Goal: Navigation & Orientation: Find specific page/section

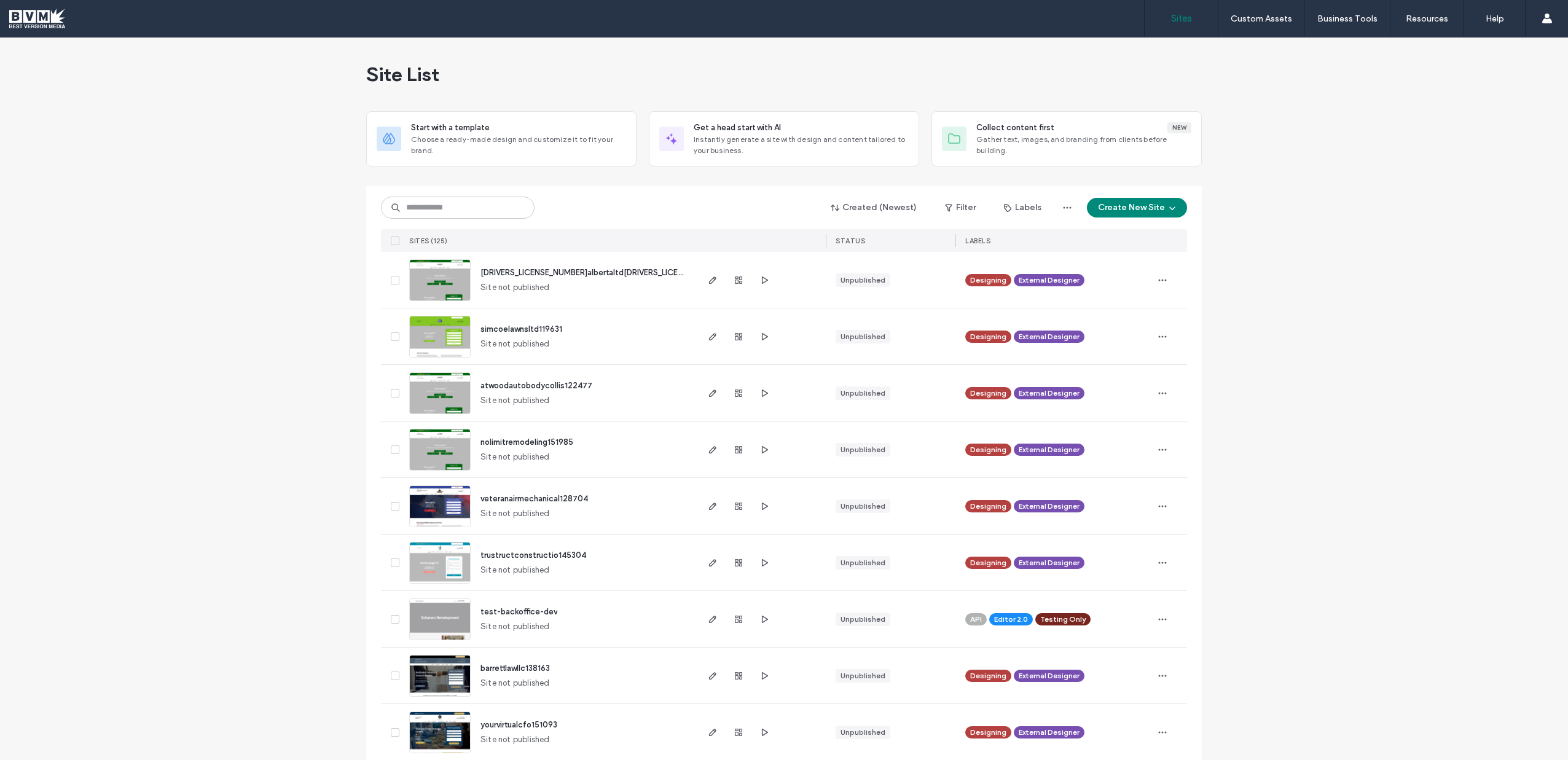
scroll to position [382, 0]
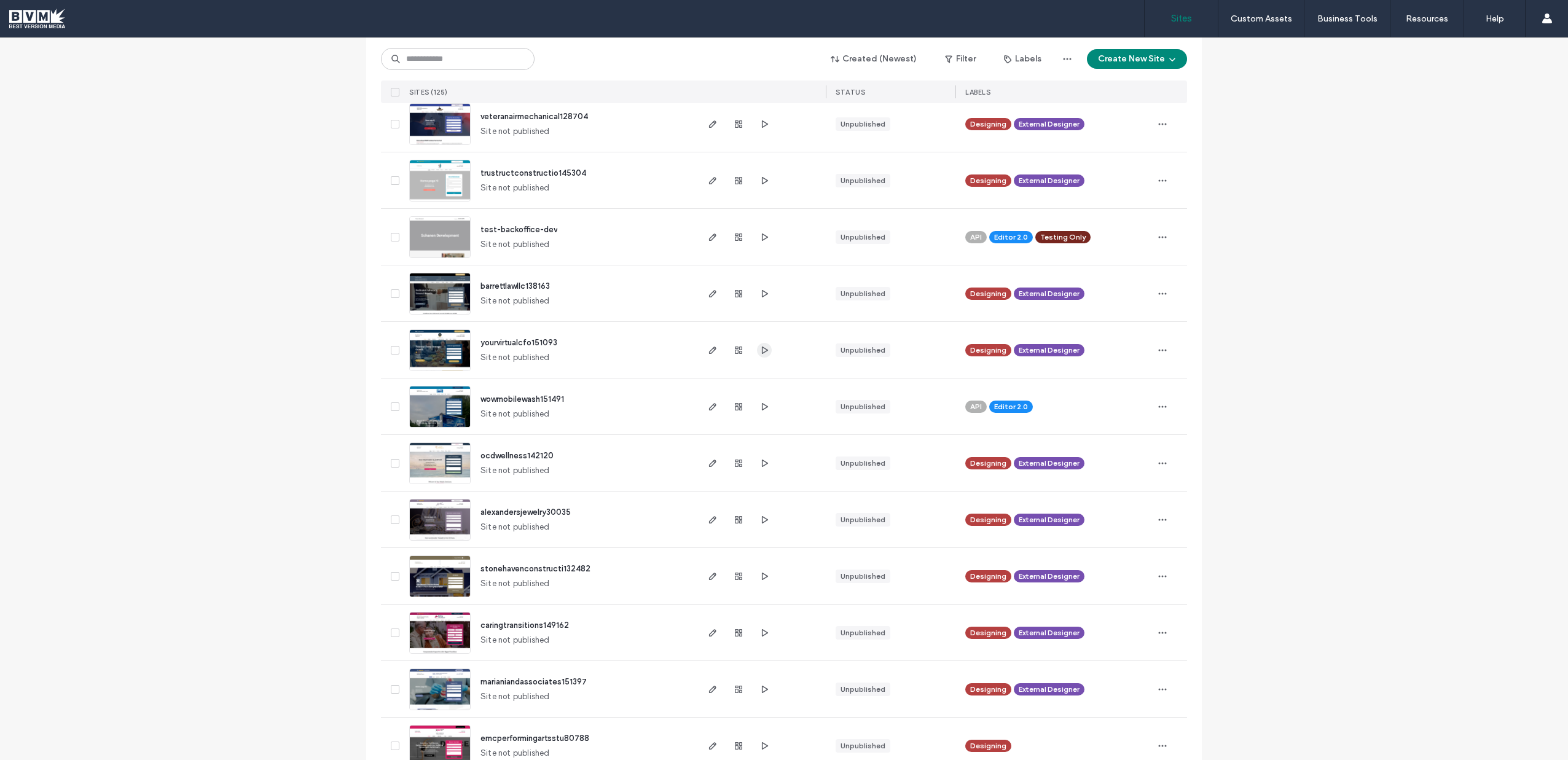
click at [765, 352] on icon "button" at bounding box center [765, 351] width 10 height 10
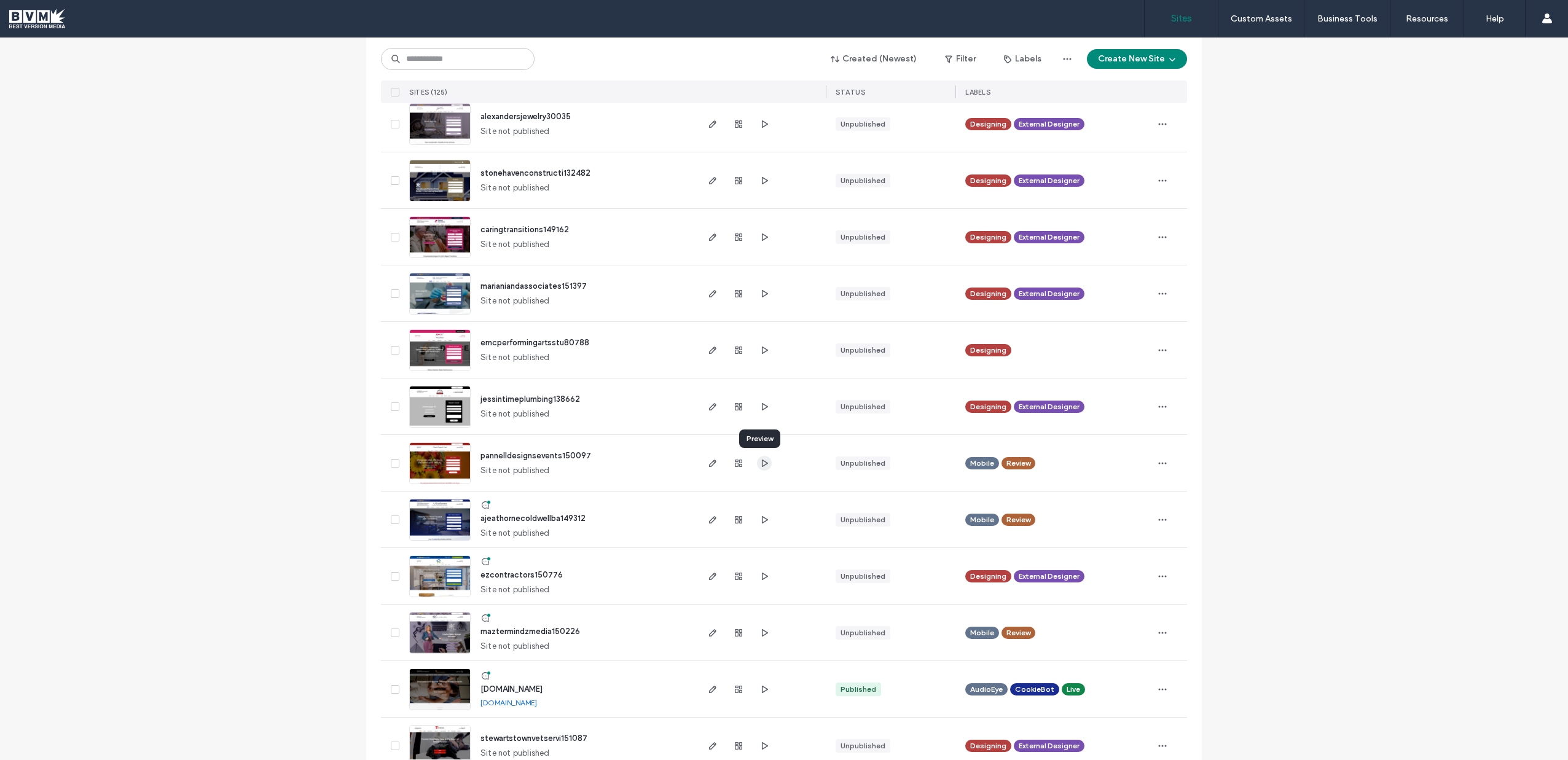
click at [762, 462] on use "button" at bounding box center [765, 462] width 6 height 7
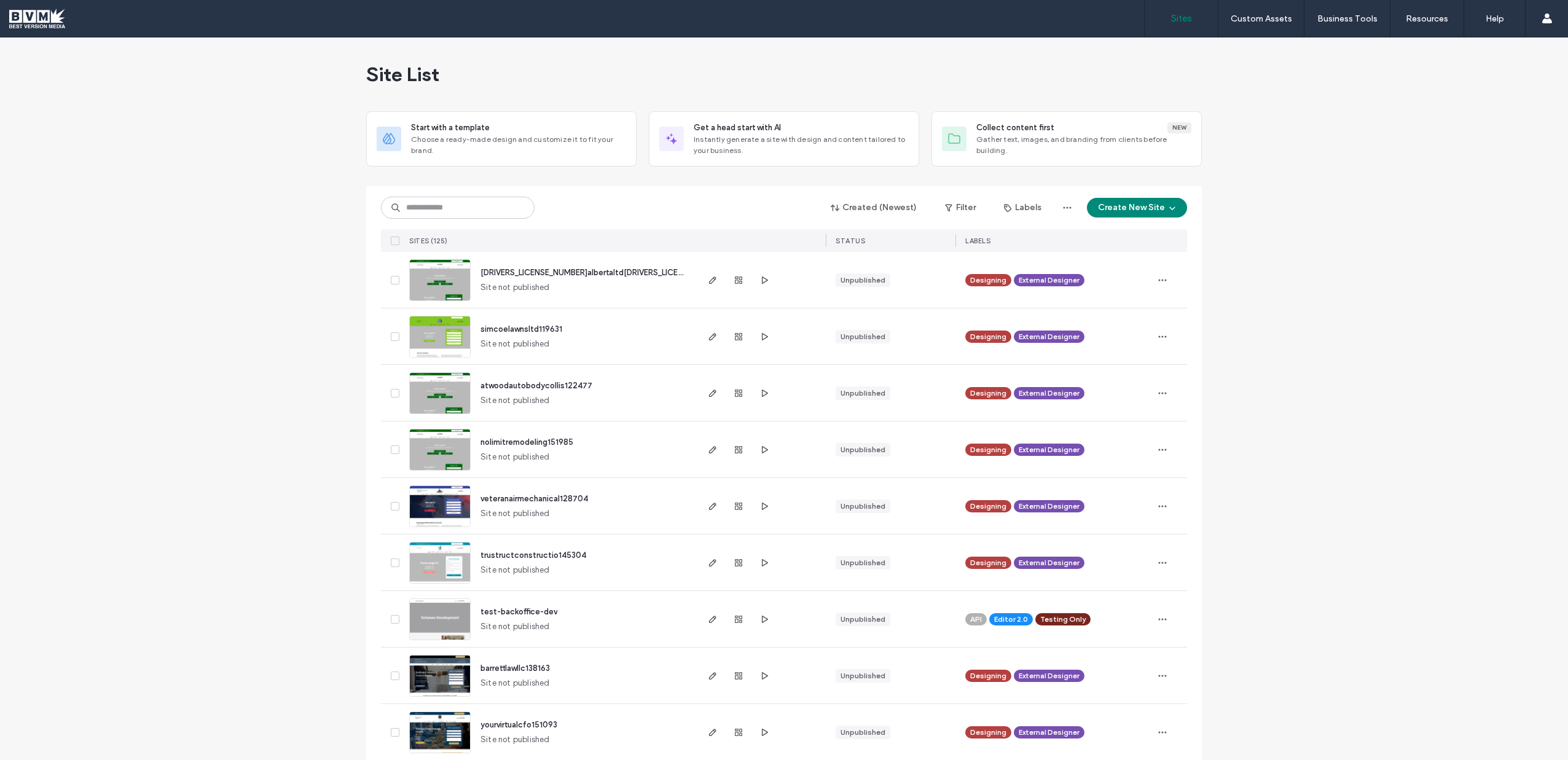
scroll to position [144, 0]
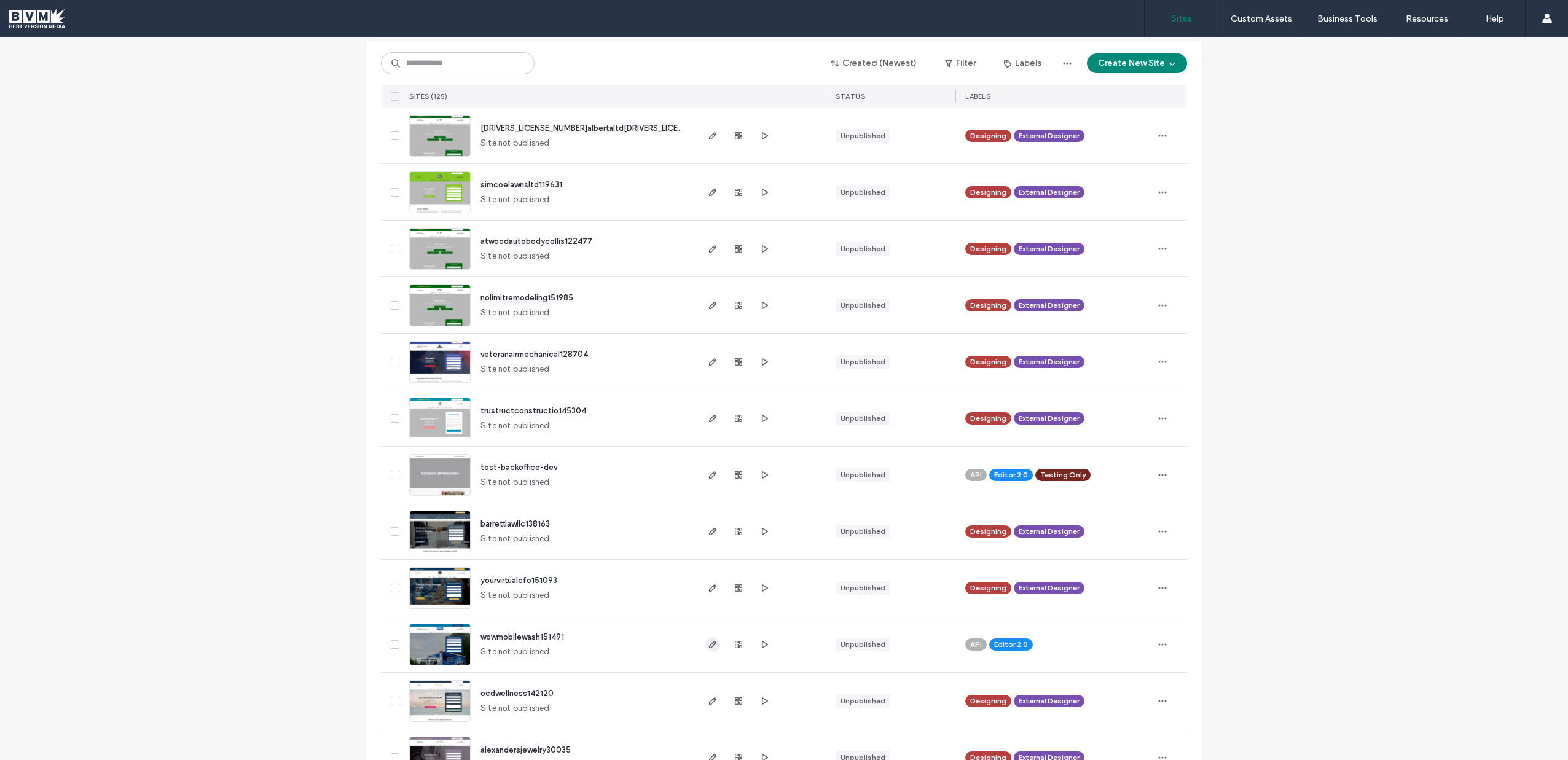
click at [713, 643] on span "button" at bounding box center [712, 645] width 15 height 15
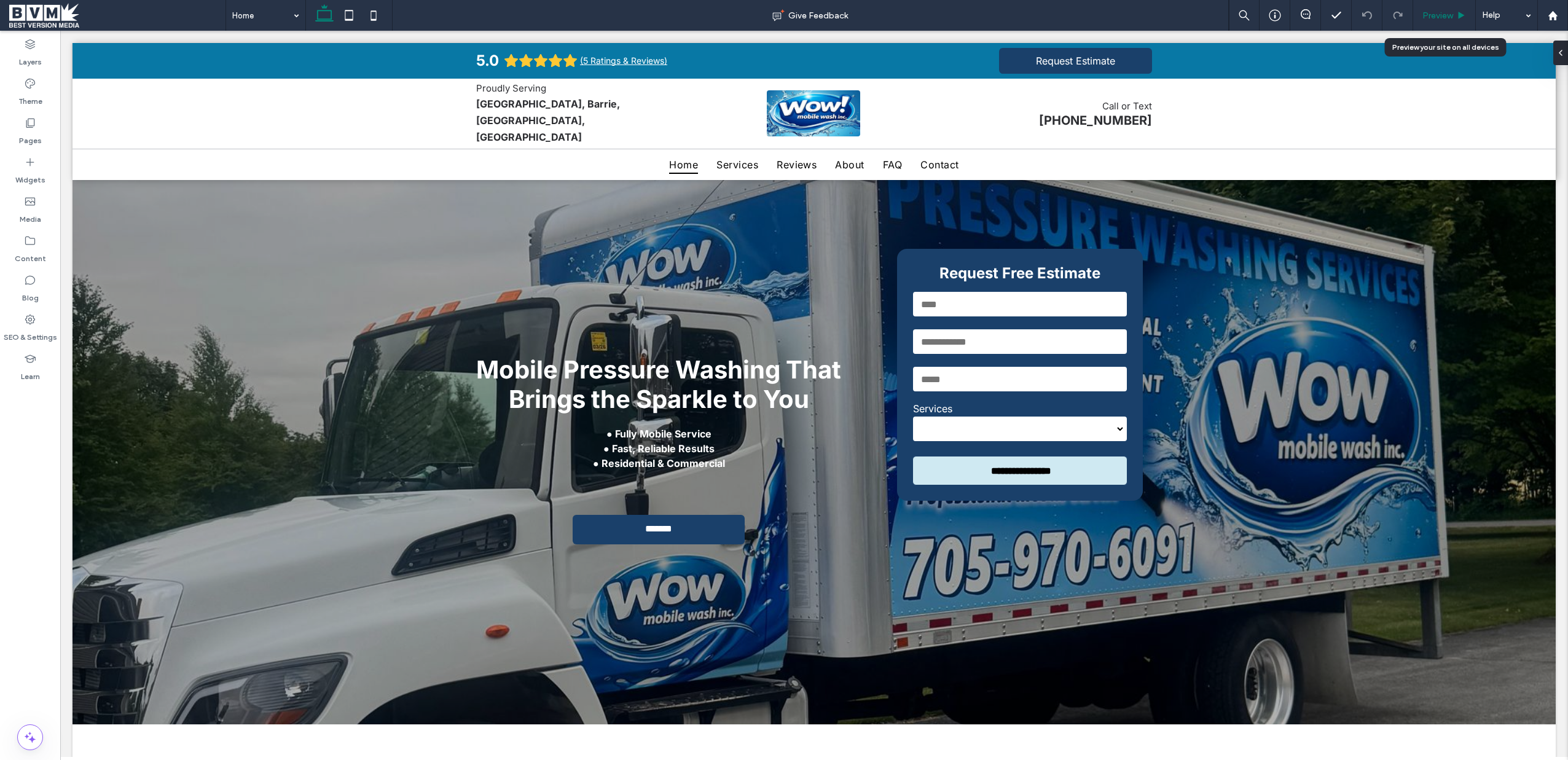
click at [1458, 17] on icon at bounding box center [1461, 15] width 9 height 9
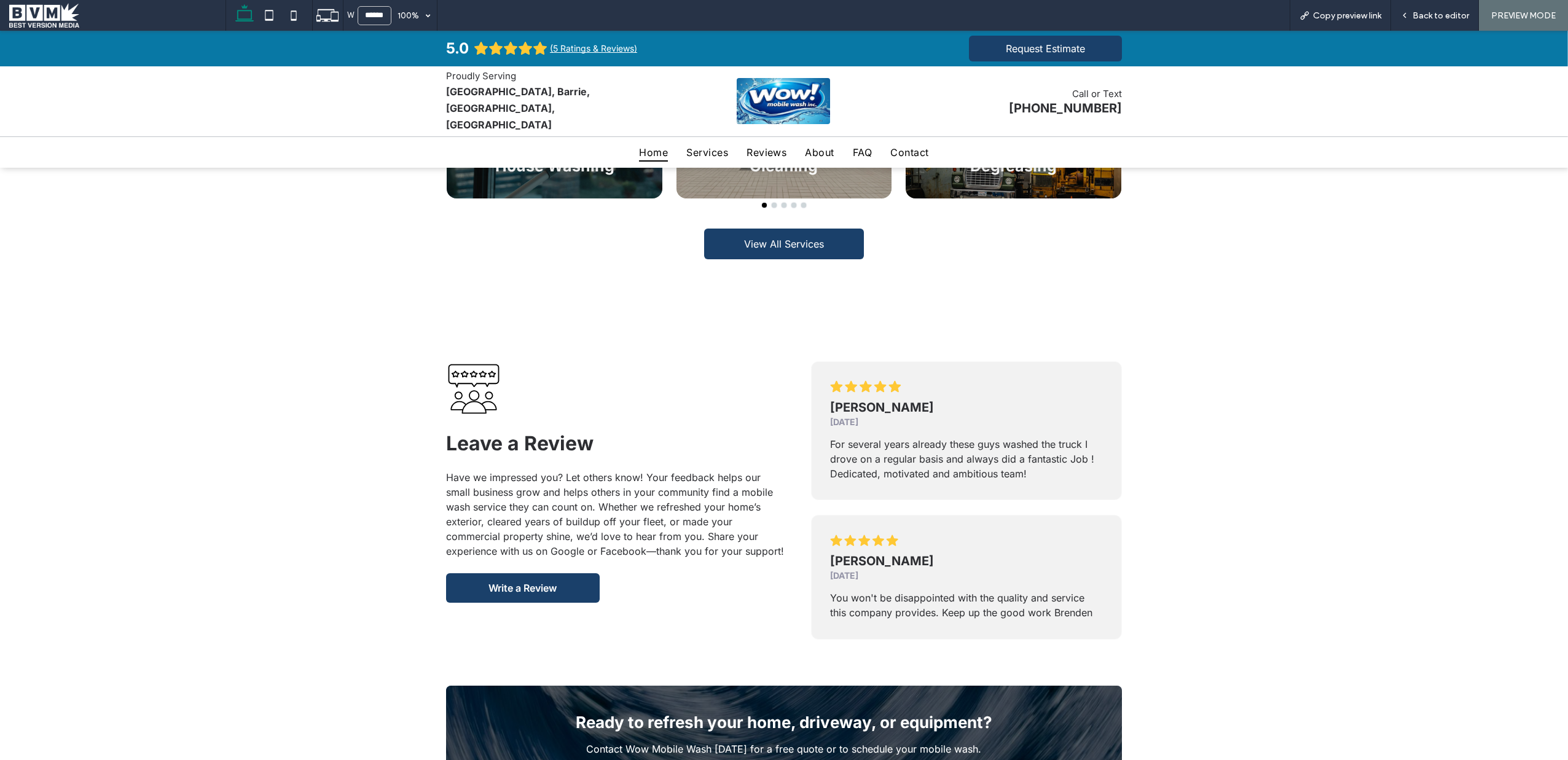
scroll to position [3241, 0]
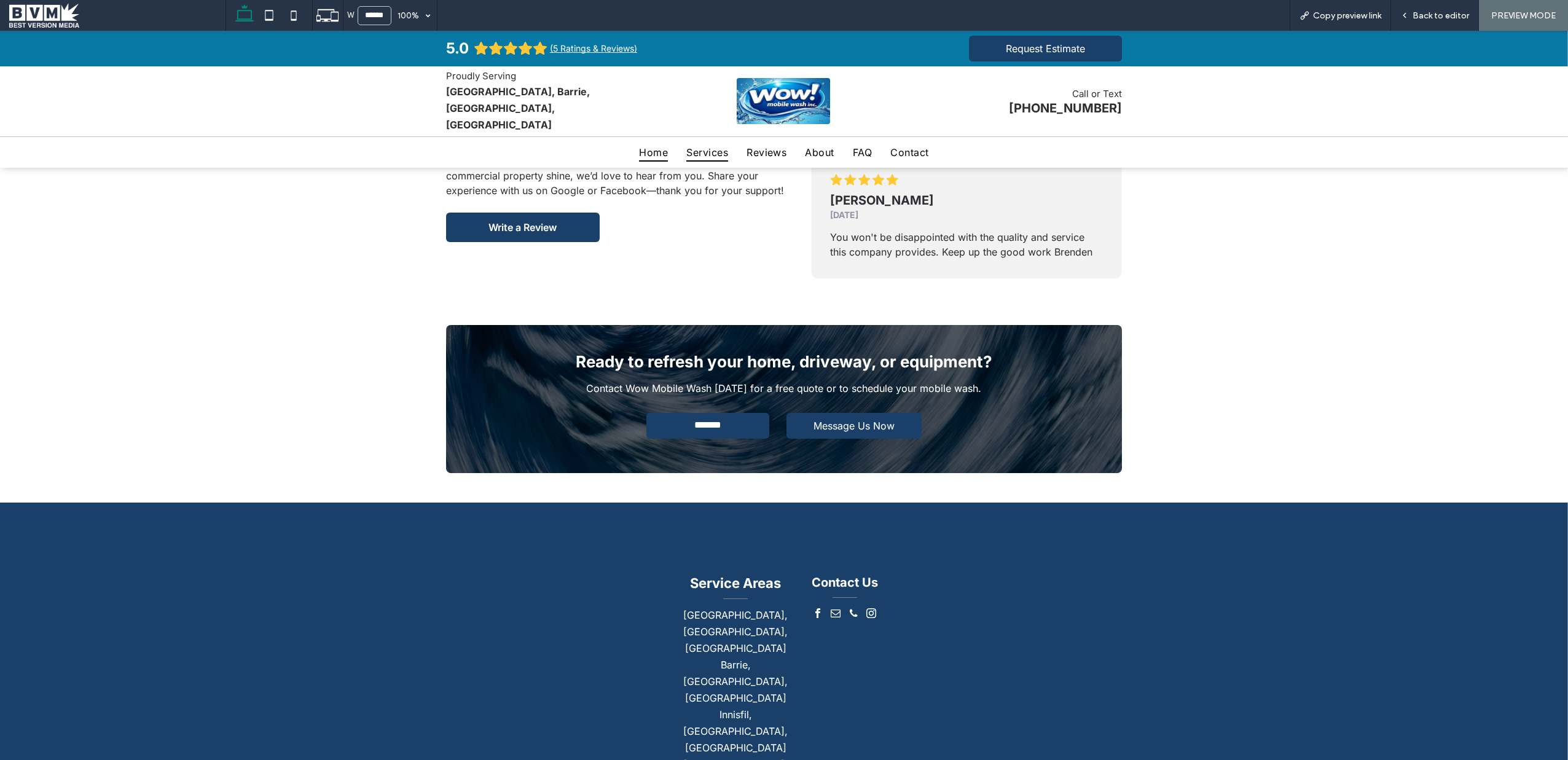
click at [686, 145] on span "Services" at bounding box center [707, 152] width 42 height 19
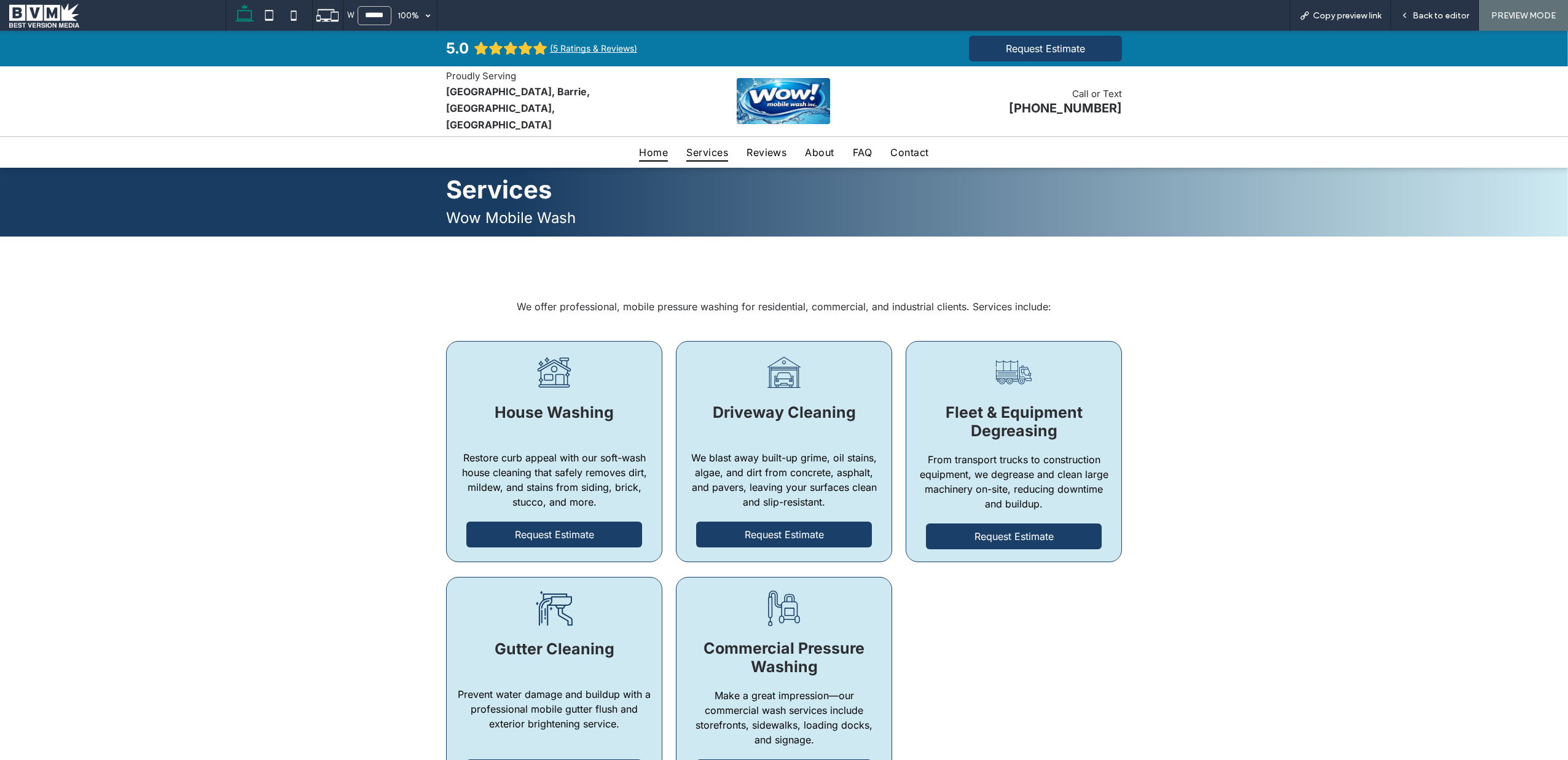
click at [642, 143] on span "Home" at bounding box center [652, 152] width 29 height 19
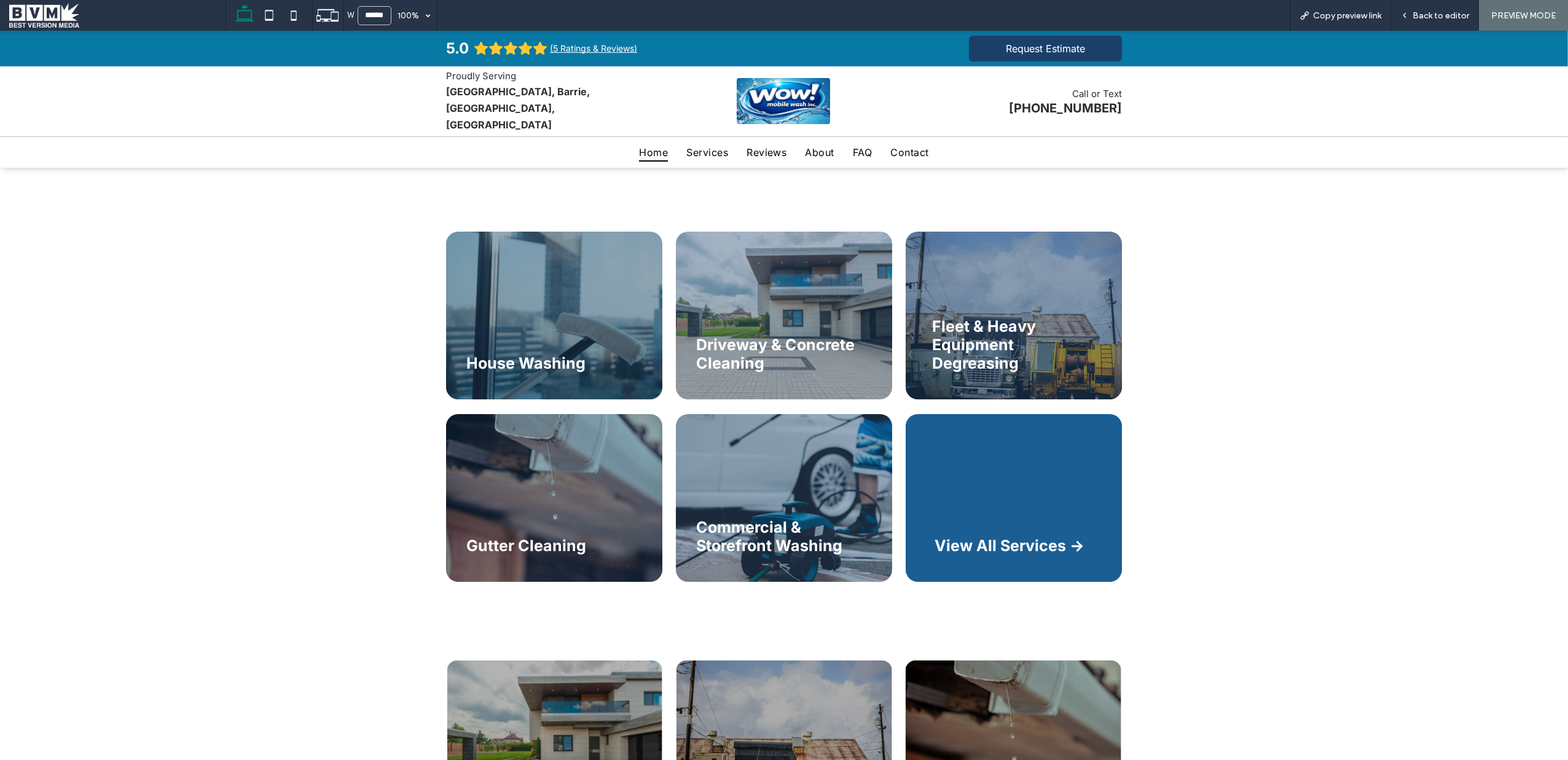
scroll to position [2357, 0]
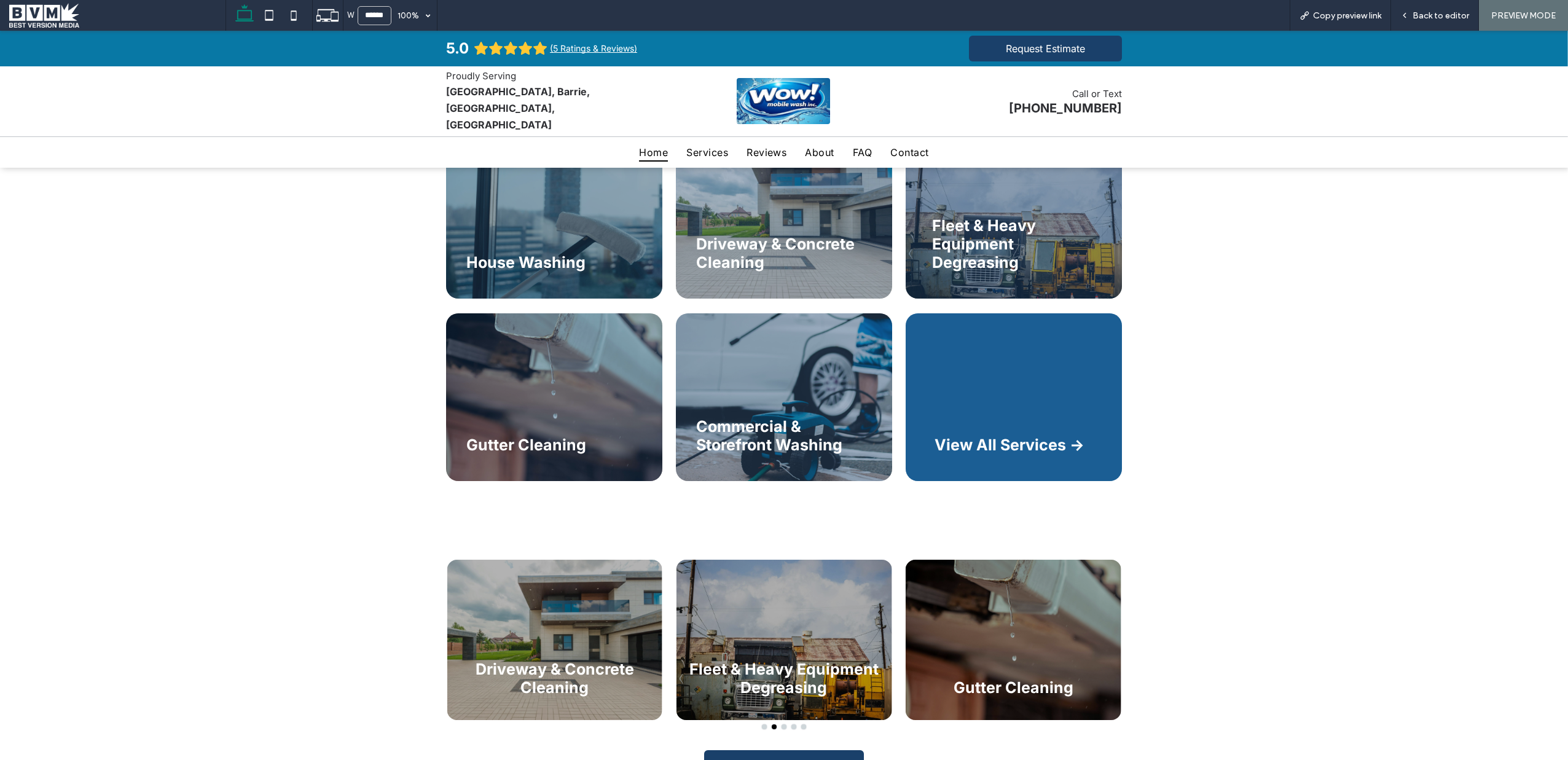
click at [760, 702] on div "House Washing Driveway & Concrete Cleaning Fleet & Heavy Equipment Degreasing G…" at bounding box center [784, 653] width 688 height 185
click at [762, 724] on button "go to slide 1" at bounding box center [764, 726] width 5 height 5
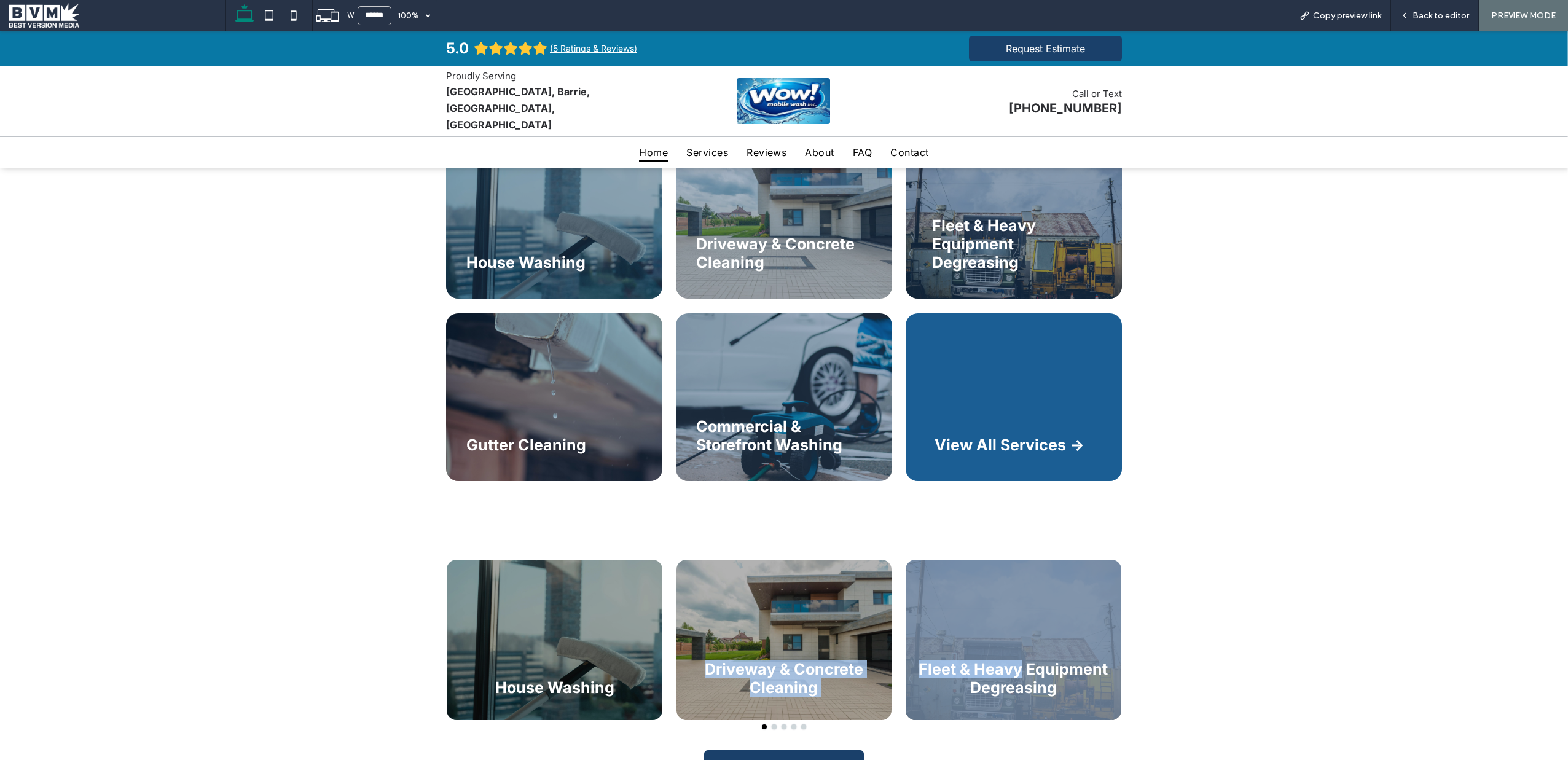
drag, startPoint x: 1016, startPoint y: 646, endPoint x: 702, endPoint y: 628, distance: 314.5
click at [741, 629] on div "House Washing Driveway & Concrete Cleaning Fleet & Heavy Equipment Degreasing G…" at bounding box center [1242, 640] width 1606 height 160
click at [772, 724] on button "go to slide 2" at bounding box center [774, 726] width 5 height 5
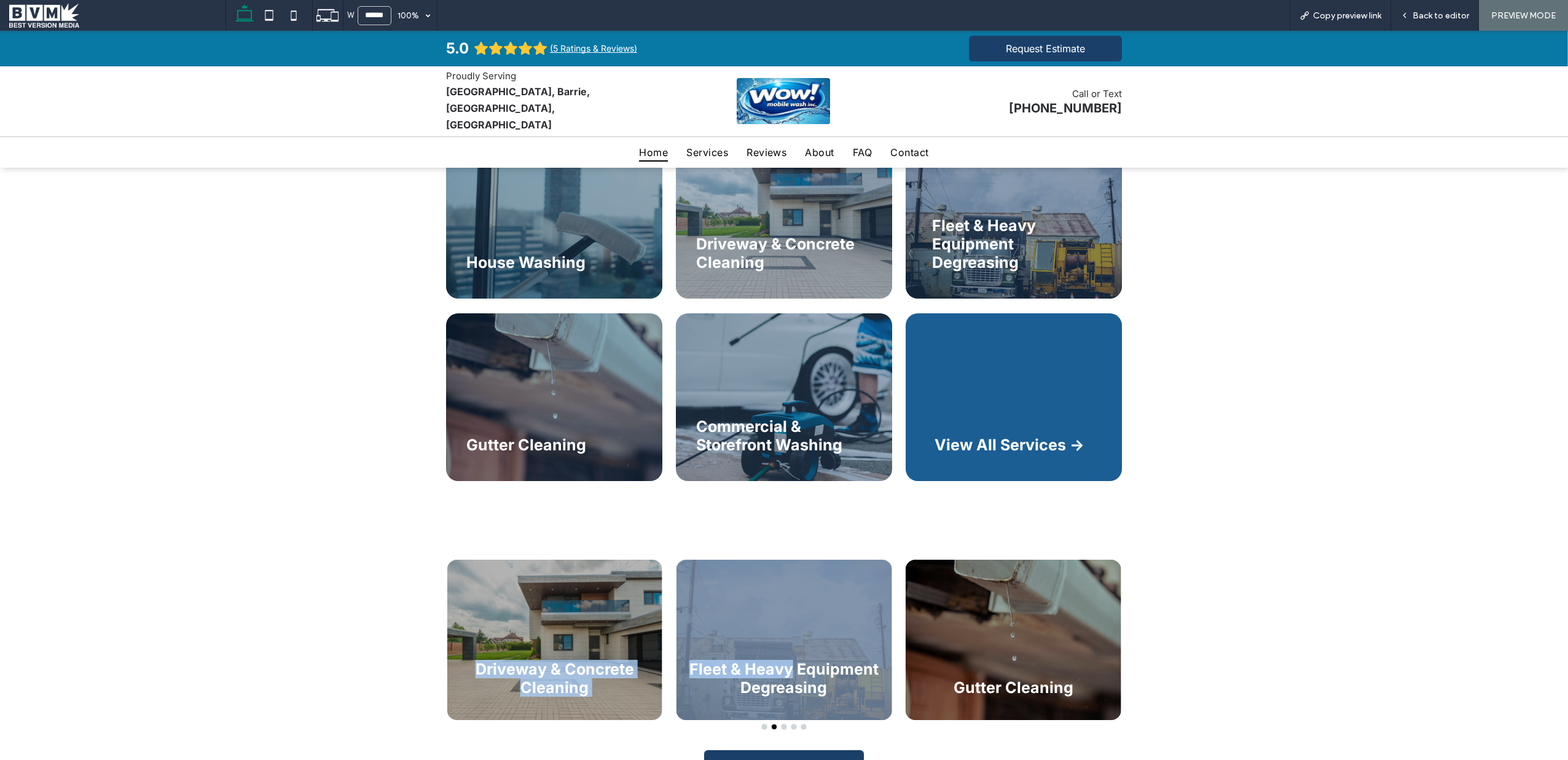
click at [782, 724] on button "go to slide 3" at bounding box center [784, 726] width 5 height 5
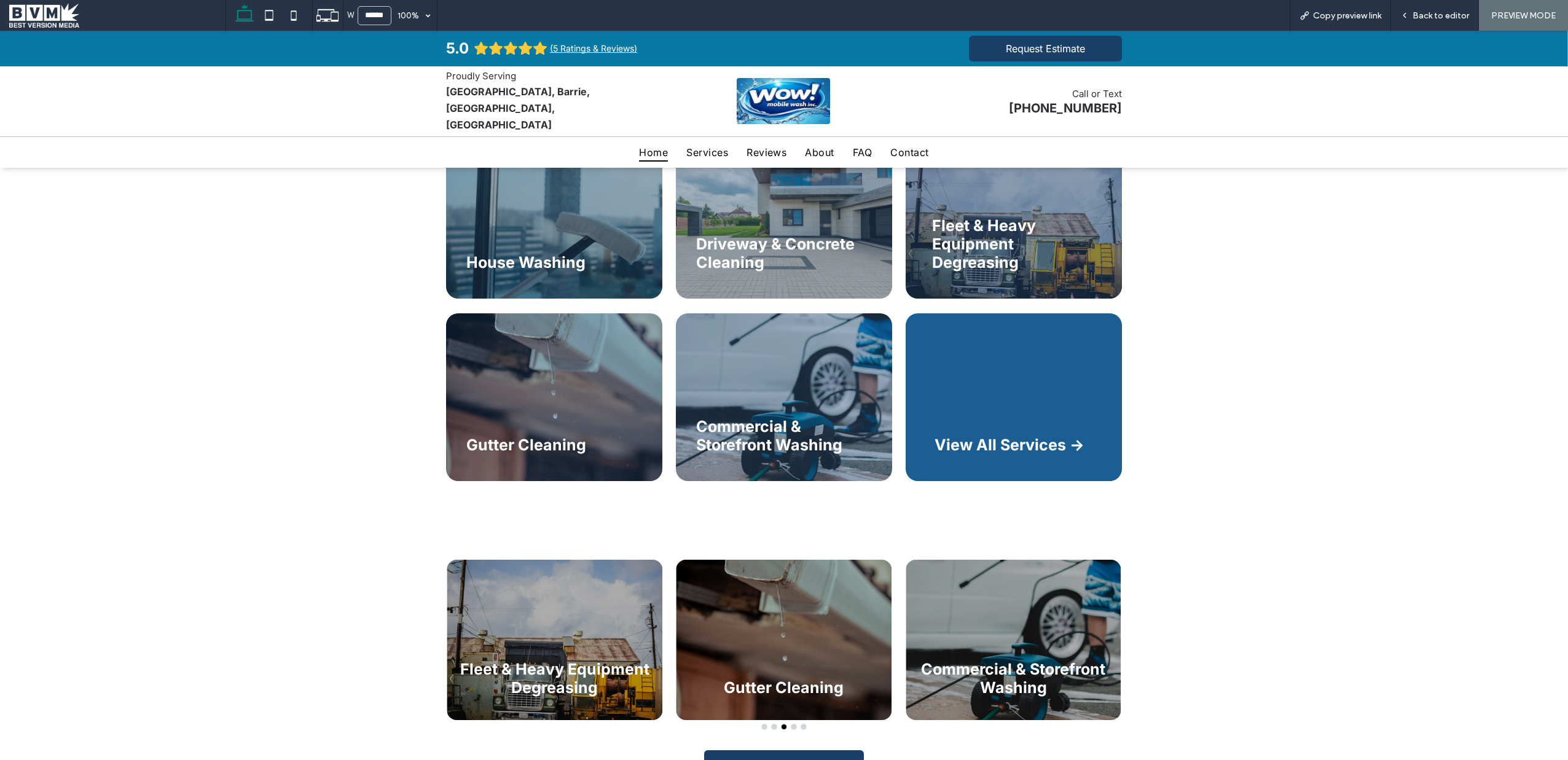
click at [793, 724] on div at bounding box center [784, 726] width 688 height 5
click at [791, 724] on button "go to slide 4" at bounding box center [793, 726] width 5 height 5
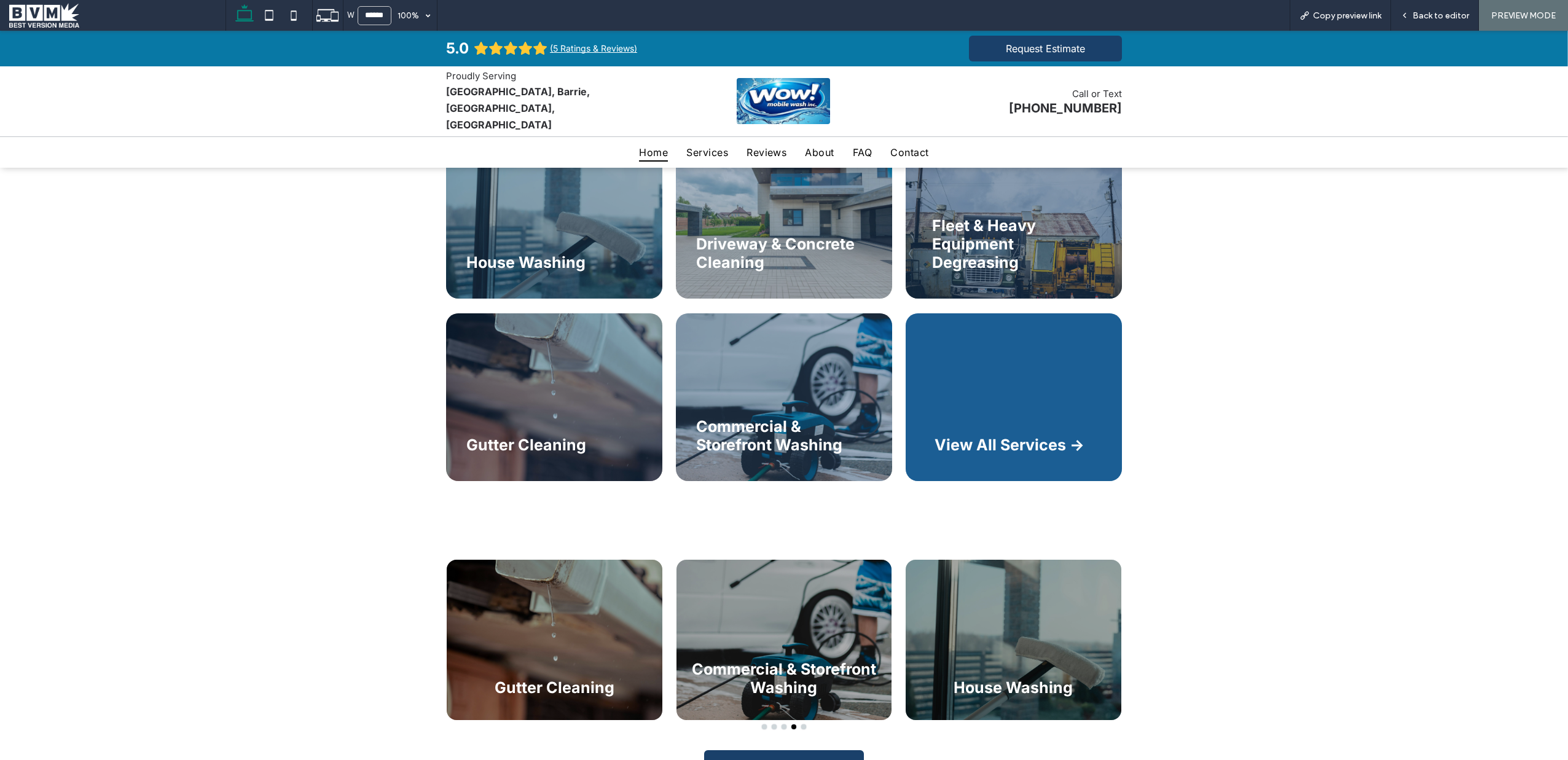
click at [801, 724] on button "go to slide 5" at bounding box center [803, 726] width 5 height 5
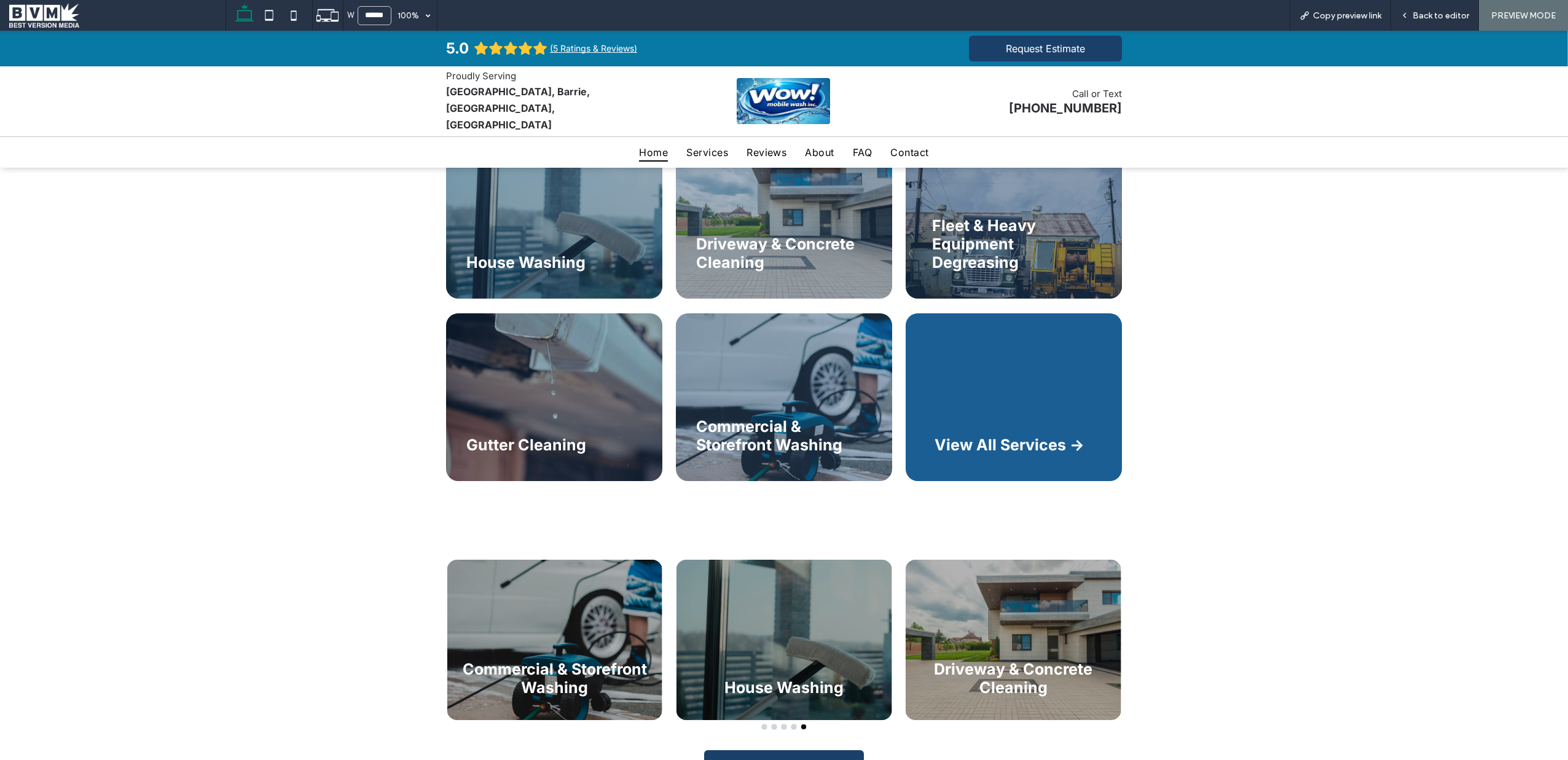
scroll to position [3241, 0]
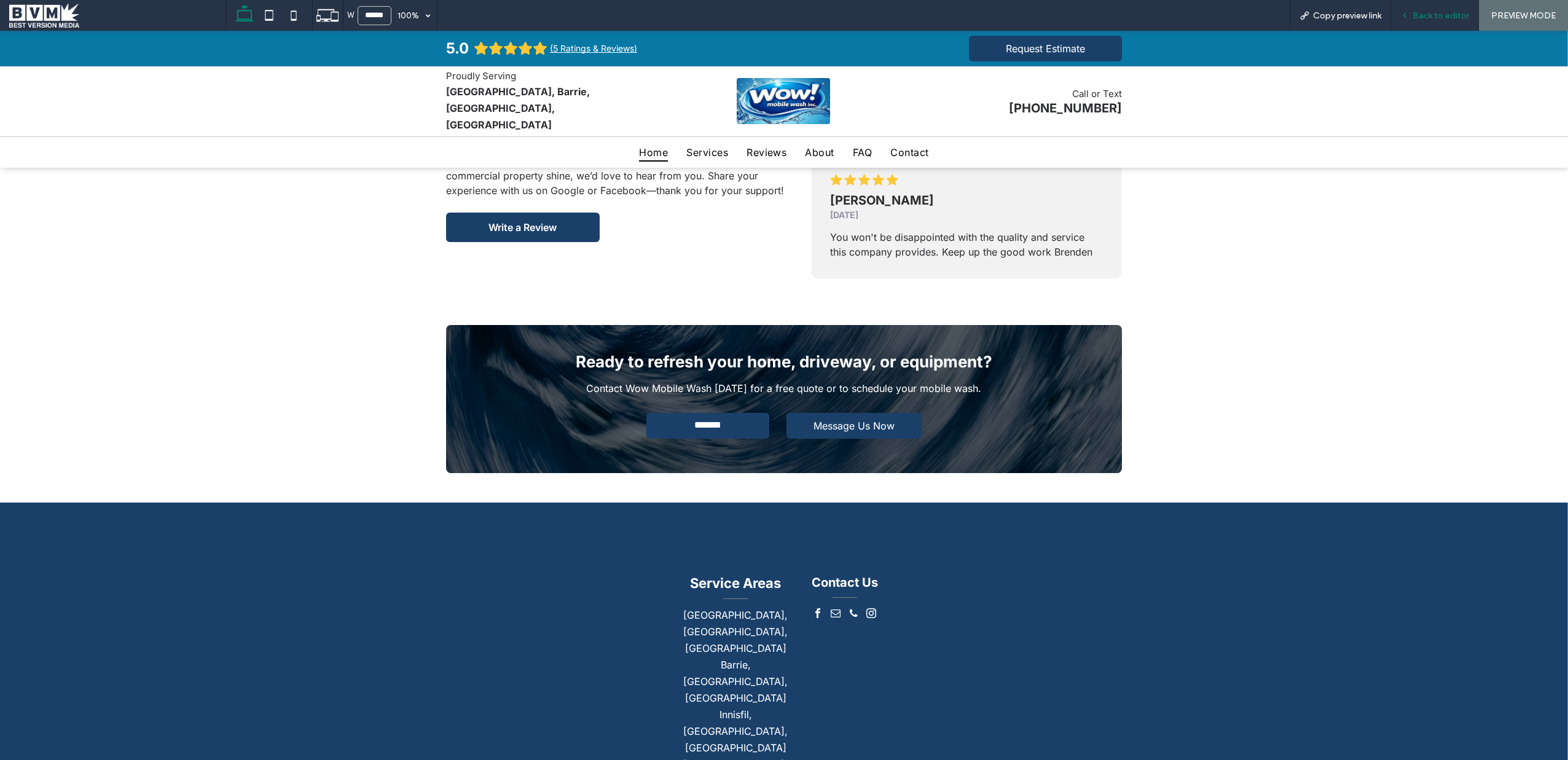
click at [1402, 17] on icon at bounding box center [1404, 15] width 9 height 9
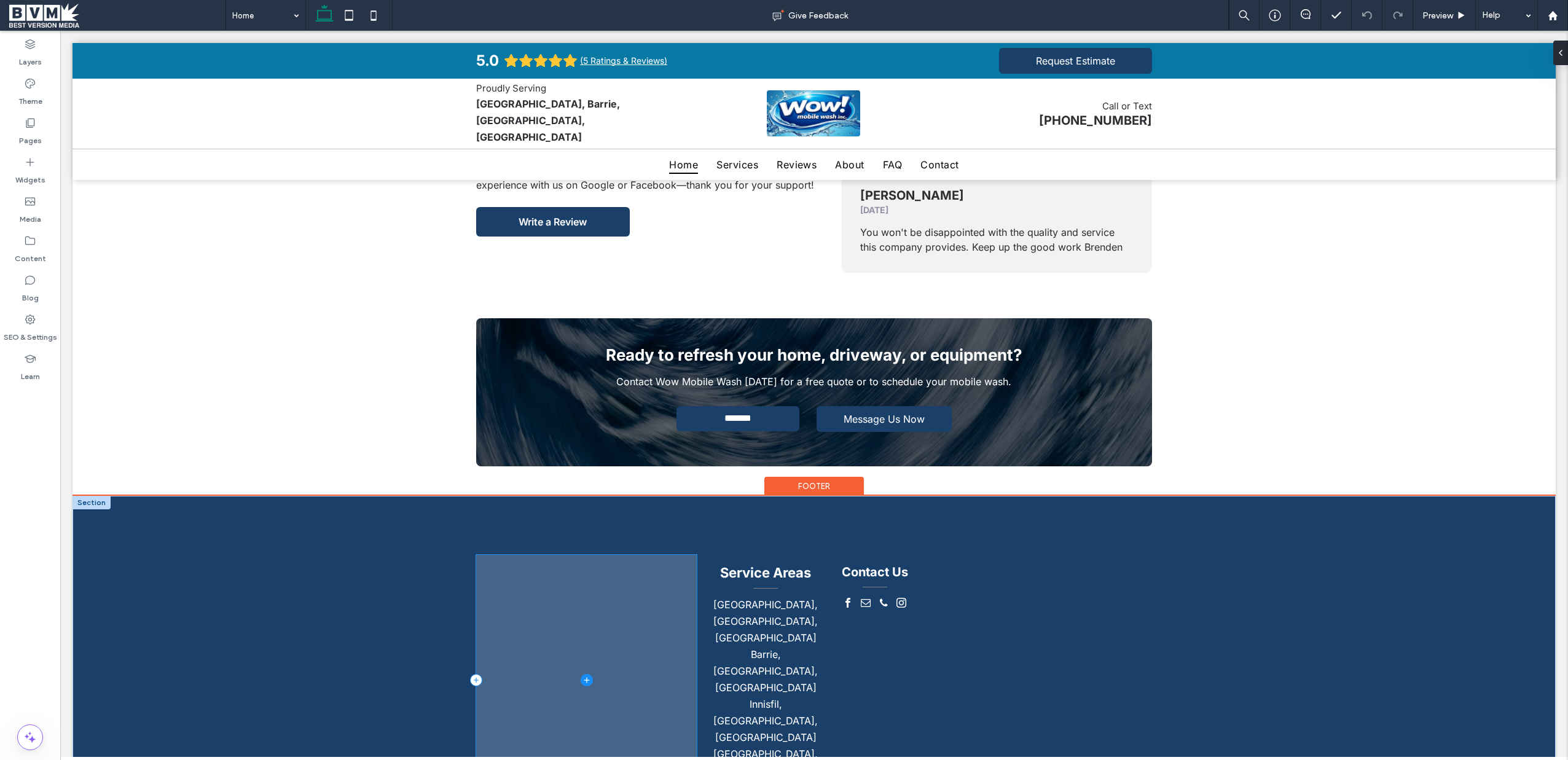
scroll to position [3218, 0]
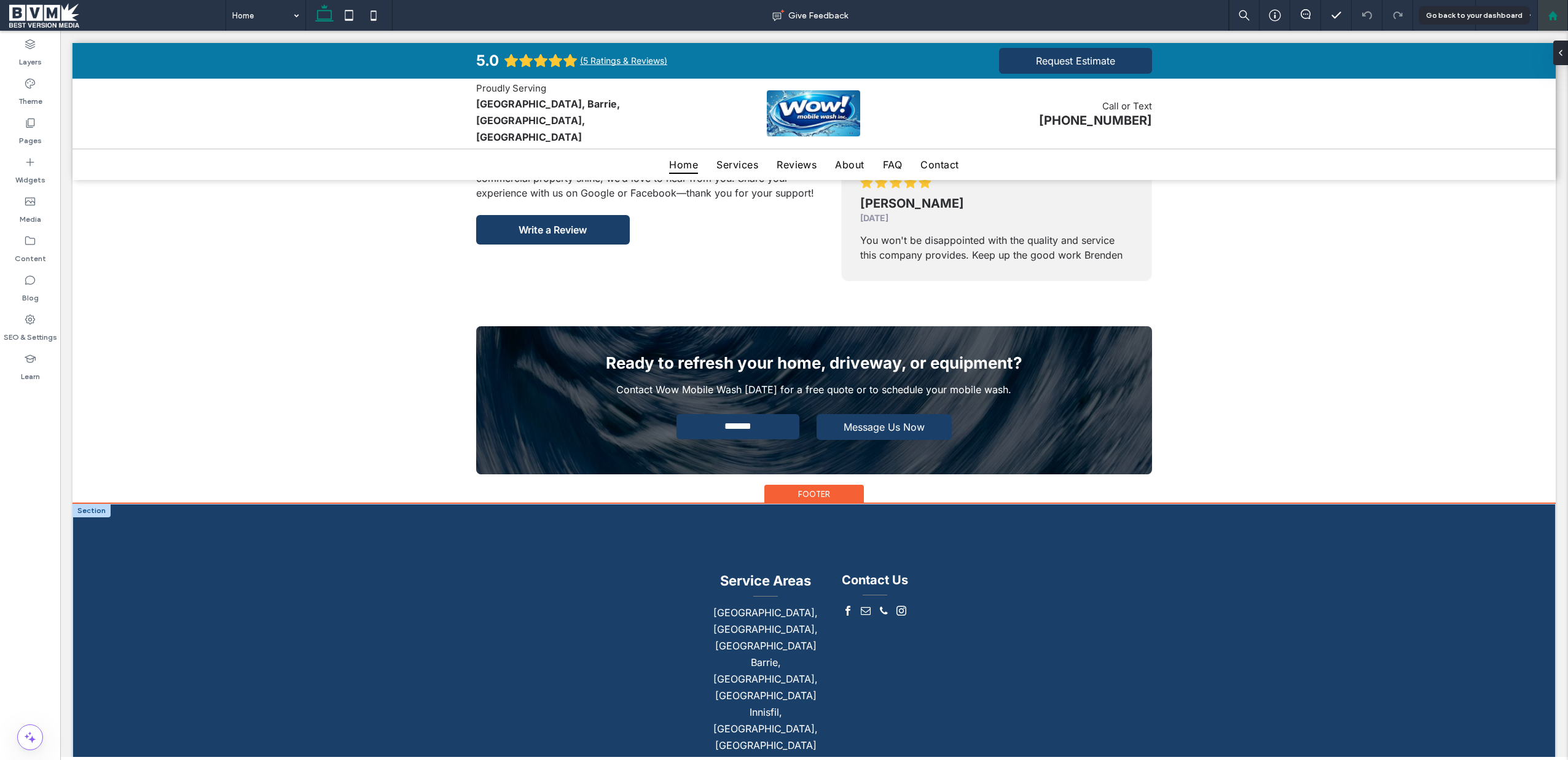
click at [1556, 15] on use at bounding box center [1552, 15] width 9 height 9
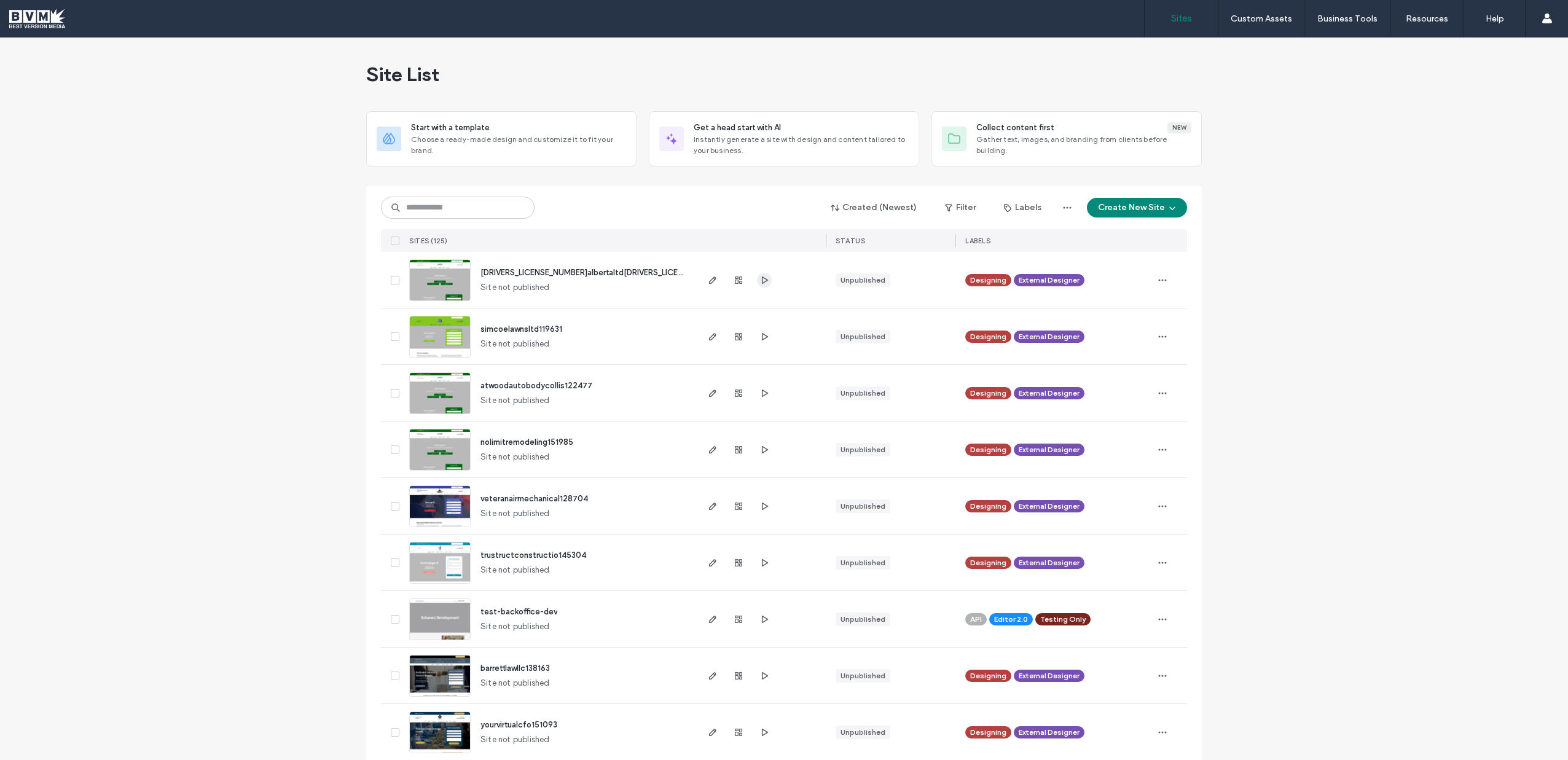
click at [757, 276] on span "button" at bounding box center [764, 280] width 15 height 15
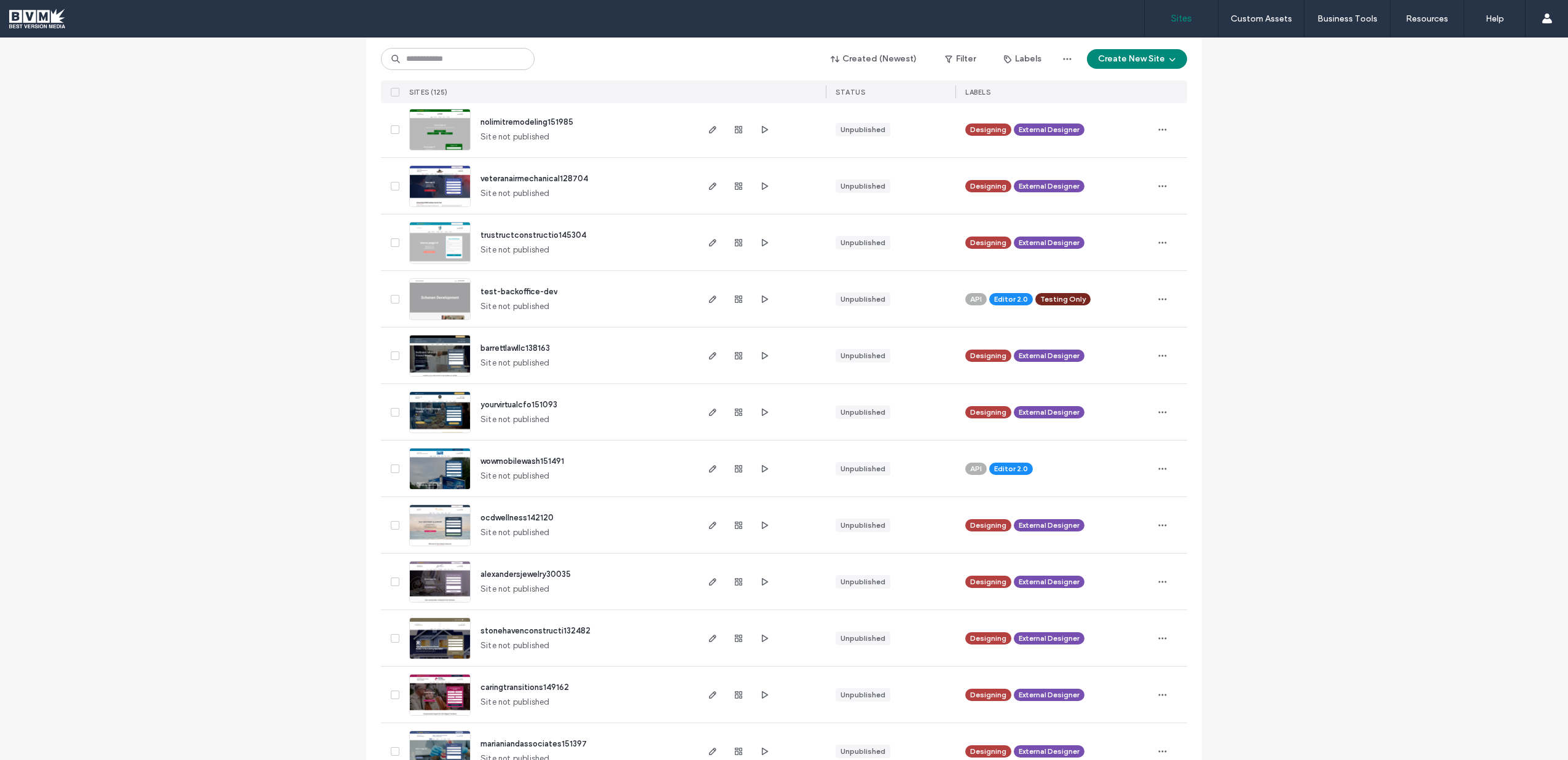
scroll to position [396, 0]
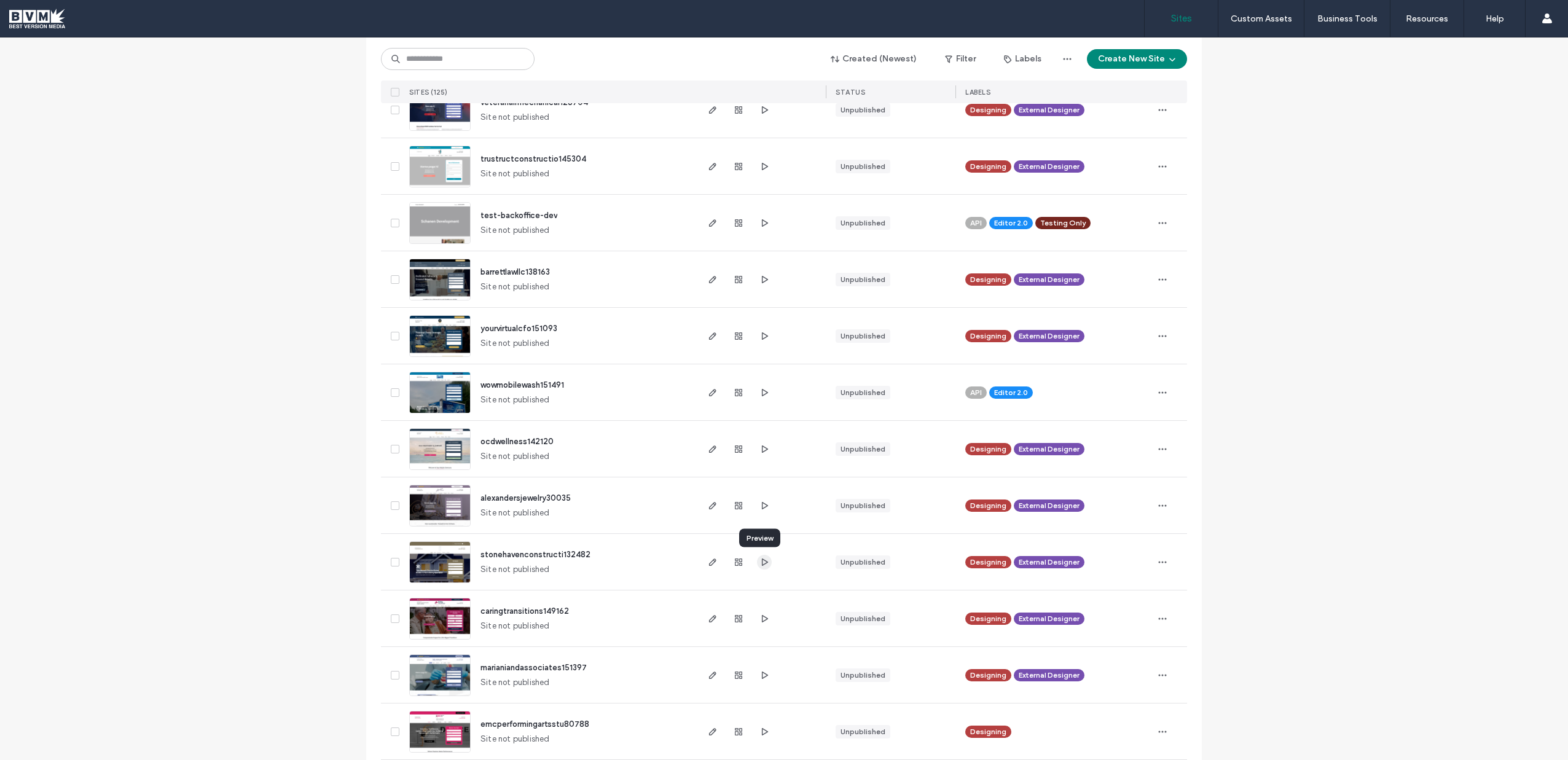
click at [761, 560] on icon "button" at bounding box center [765, 562] width 10 height 10
click at [761, 675] on icon "button" at bounding box center [765, 676] width 10 height 10
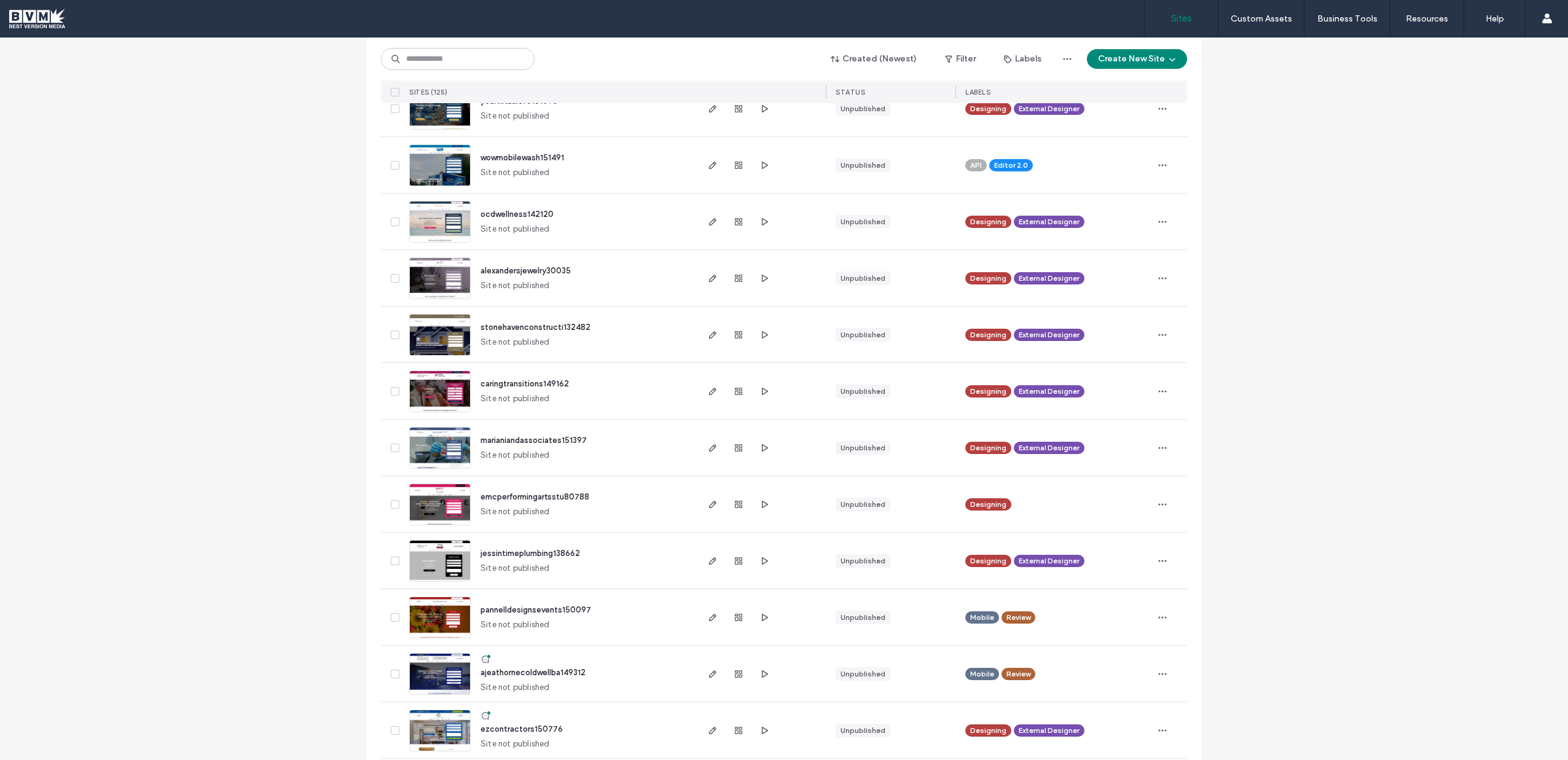
scroll to position [699, 0]
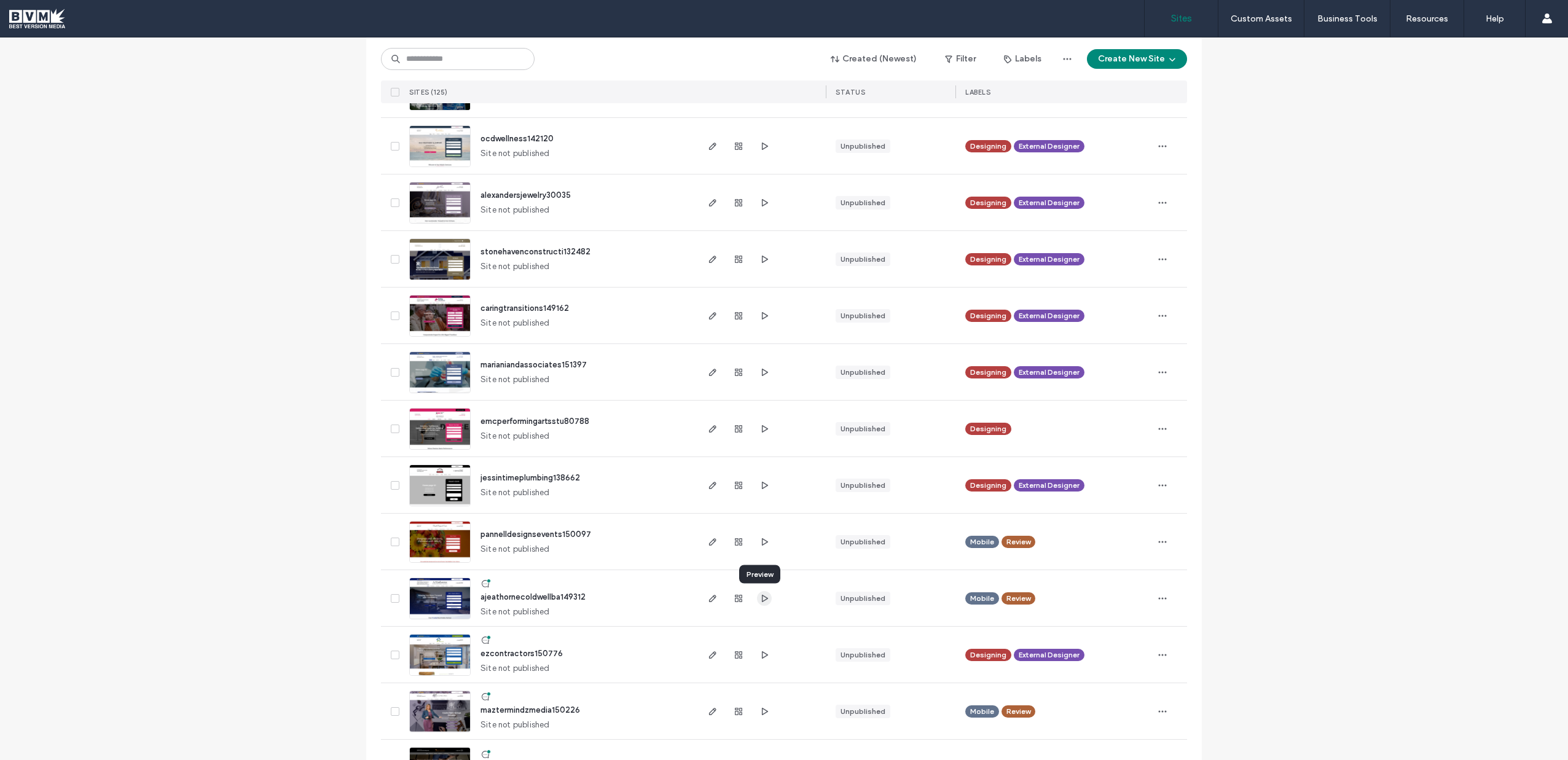
click at [767, 602] on span "button" at bounding box center [764, 598] width 15 height 15
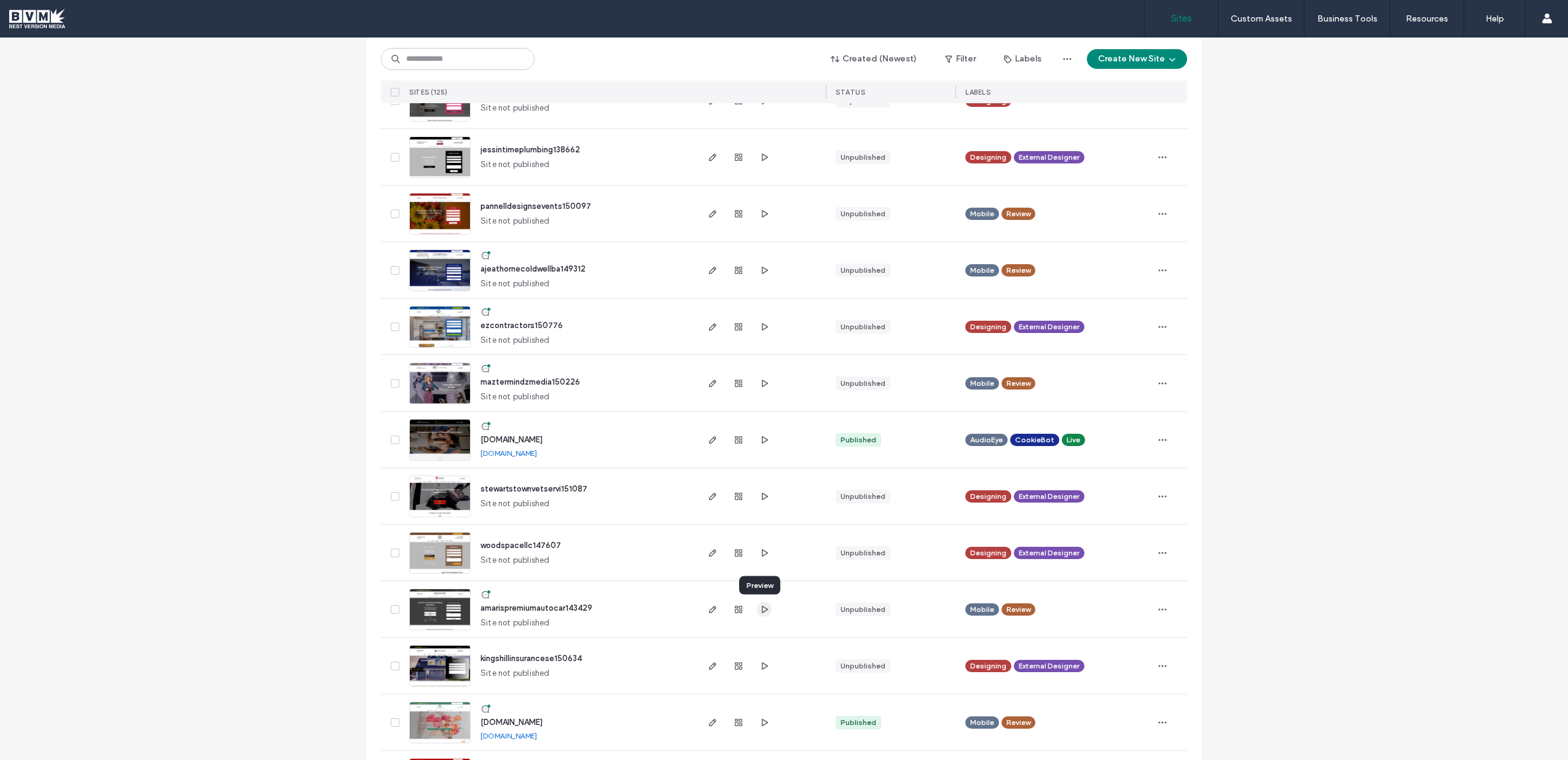
click at [762, 607] on use "button" at bounding box center [765, 608] width 6 height 7
